Goal: Information Seeking & Learning: Find specific page/section

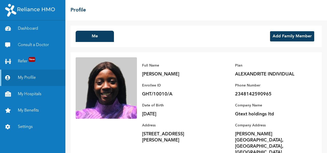
scroll to position [11, 0]
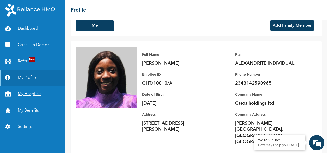
click at [37, 95] on link "My Hospitals" at bounding box center [32, 94] width 65 height 16
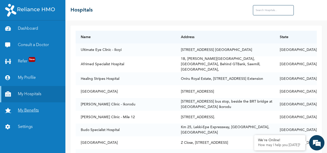
click at [31, 111] on link "My Benefits" at bounding box center [32, 110] width 65 height 16
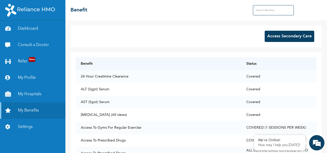
click at [276, 39] on button "Access Secondary Care" at bounding box center [290, 36] width 50 height 11
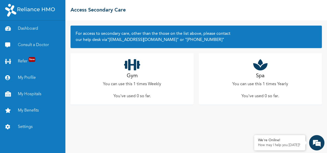
click at [132, 67] on icon at bounding box center [132, 64] width 16 height 13
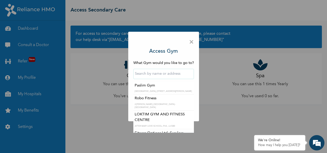
click at [170, 73] on input "text" at bounding box center [163, 74] width 61 height 10
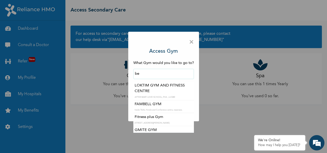
type input "b"
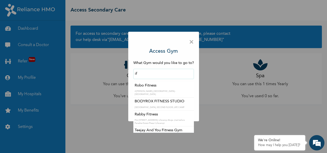
type input "i"
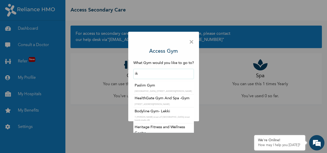
type input "i"
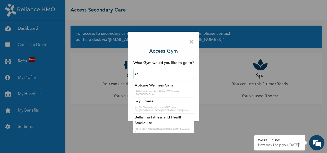
type input "s"
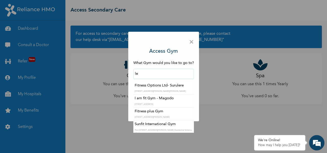
type input "l"
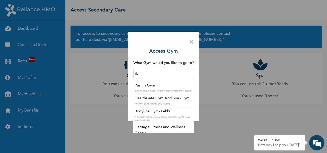
type input "i"
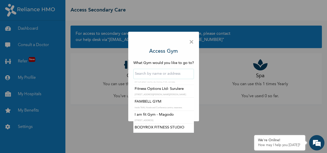
scroll to position [48, 0]
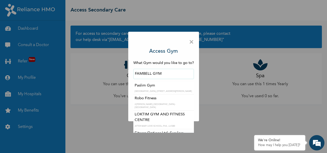
click at [171, 71] on input "FAMBELL GYM" at bounding box center [163, 74] width 61 height 10
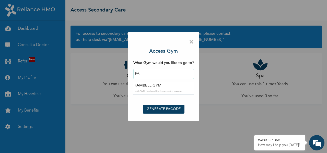
type input "F"
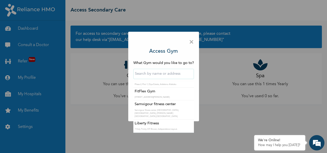
scroll to position [2443, 0]
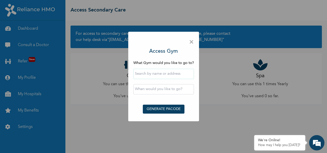
click at [192, 40] on span "×" at bounding box center [191, 42] width 5 height 11
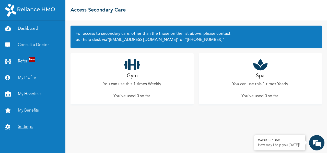
click at [28, 127] on link "Settings" at bounding box center [32, 127] width 65 height 16
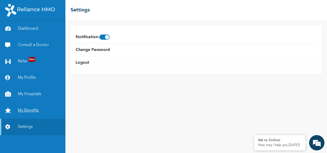
click at [25, 110] on link "My Benefits" at bounding box center [32, 110] width 65 height 16
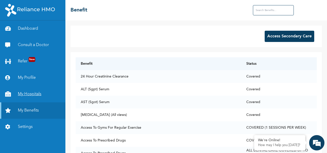
click at [35, 92] on link "My Hospitals" at bounding box center [32, 94] width 65 height 16
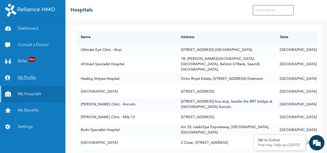
click at [34, 77] on link "My Profile" at bounding box center [32, 78] width 65 height 16
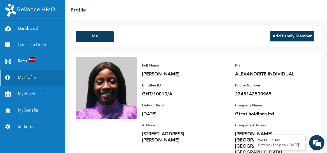
click at [290, 35] on button "Add Family Member" at bounding box center [292, 36] width 44 height 10
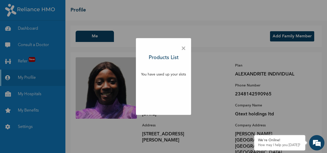
click at [175, 75] on p "You have used up your slots" at bounding box center [163, 74] width 45 height 5
click at [183, 49] on span "×" at bounding box center [183, 48] width 5 height 11
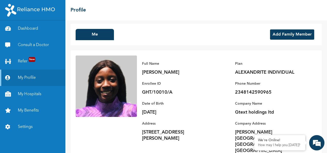
scroll to position [2, 0]
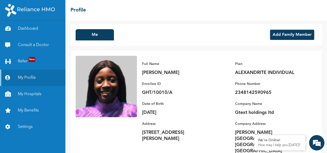
click at [254, 76] on div "Plan ALEXANDRITE INDIVIDUAL Phone Number [PHONE_NUMBER]" at bounding box center [271, 76] width 72 height 40
click at [104, 31] on button "Me" at bounding box center [95, 34] width 38 height 11
click at [104, 37] on button "Me" at bounding box center [95, 34] width 38 height 11
click at [28, 27] on link "Dashboard" at bounding box center [32, 28] width 65 height 16
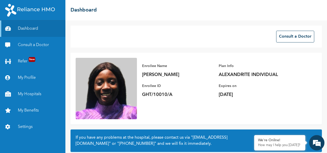
click at [84, 60] on img at bounding box center [106, 88] width 61 height 61
click at [78, 60] on img at bounding box center [106, 88] width 61 height 61
click at [155, 76] on p "[PERSON_NAME]" at bounding box center [178, 75] width 72 height 6
click at [37, 44] on link "Consult a Doctor" at bounding box center [32, 45] width 65 height 16
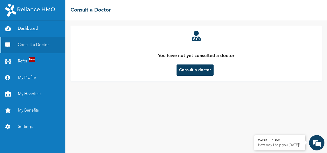
click at [33, 31] on link "Dashboard" at bounding box center [32, 28] width 65 height 16
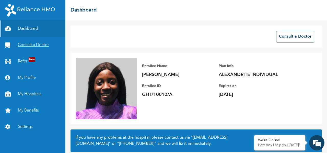
click at [33, 47] on link "Consult a Doctor" at bounding box center [32, 45] width 65 height 16
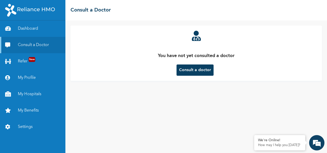
click at [190, 68] on button "Consult a doctor" at bounding box center [195, 69] width 37 height 11
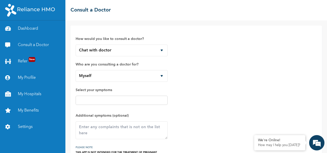
scroll to position [30, 0]
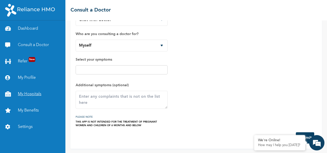
click at [27, 95] on link "My Hospitals" at bounding box center [32, 94] width 65 height 16
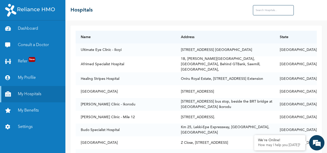
click at [259, 9] on input "text" at bounding box center [273, 10] width 41 height 10
type input "l"
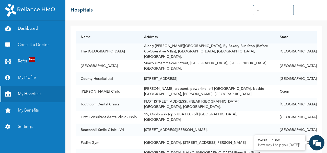
type input "c"
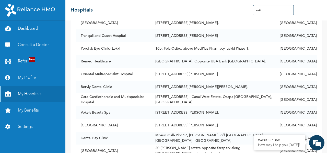
scroll to position [1527, 0]
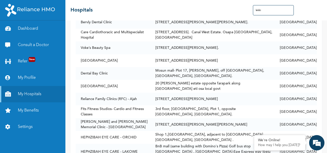
type input "lekki"
